Goal: Information Seeking & Learning: Learn about a topic

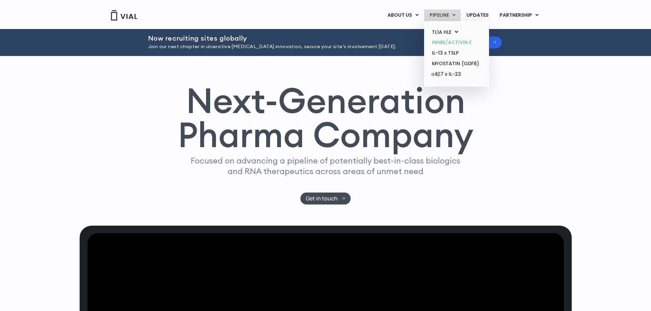
click at [442, 43] on link "INHBE/ACTIVIN E" at bounding box center [456, 42] width 60 height 11
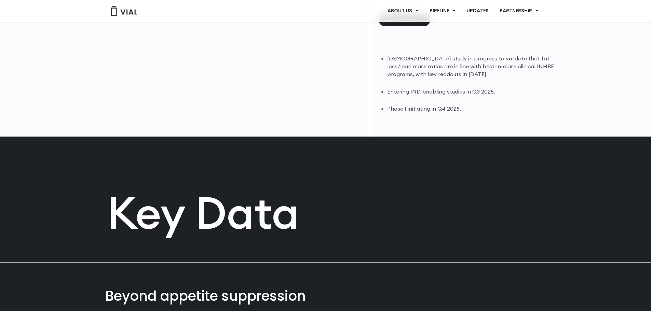
scroll to position [236, 0]
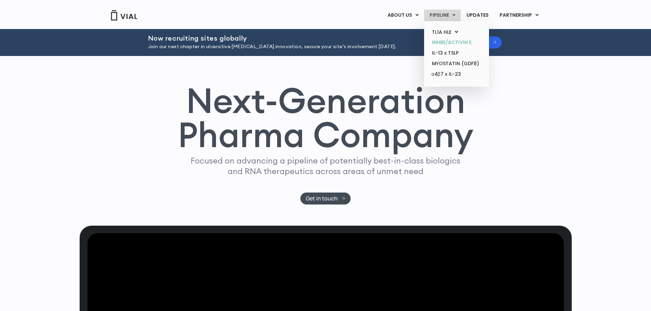
click at [448, 41] on link "INHBE/ACTIVIN E" at bounding box center [456, 42] width 60 height 11
click at [455, 63] on link "MYOSTATIN (GDF8)" at bounding box center [456, 63] width 60 height 11
click at [442, 39] on link "INHBE/ACTIVIN E" at bounding box center [456, 42] width 60 height 11
